Goal: Transaction & Acquisition: Book appointment/travel/reservation

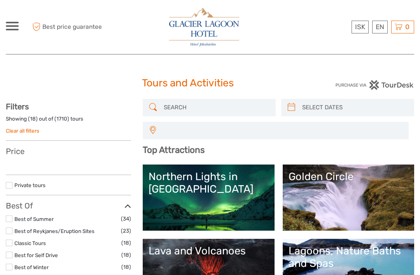
select select
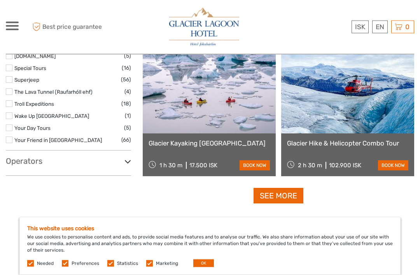
scroll to position [1355, 0]
click at [283, 199] on link "See more" at bounding box center [278, 196] width 50 height 16
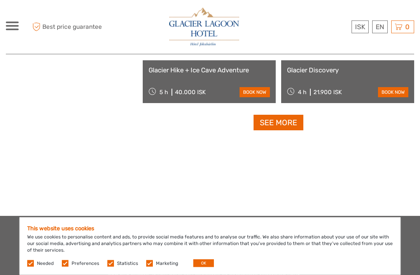
scroll to position [2443, 0]
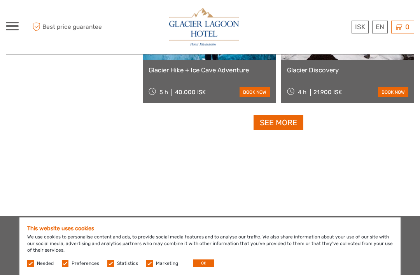
click at [285, 123] on link "See more" at bounding box center [278, 123] width 50 height 16
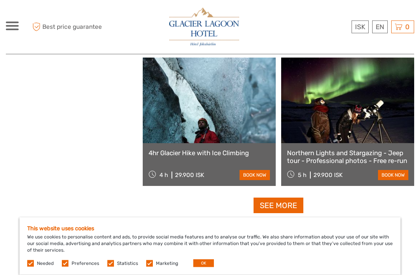
scroll to position [3564, 0]
click at [290, 210] on link "See more" at bounding box center [278, 205] width 50 height 16
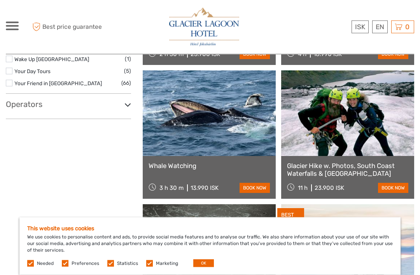
scroll to position [1411, 0]
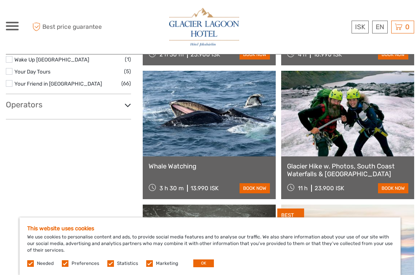
click at [259, 184] on link "book now" at bounding box center [254, 188] width 30 height 10
